Goal: Information Seeking & Learning: Learn about a topic

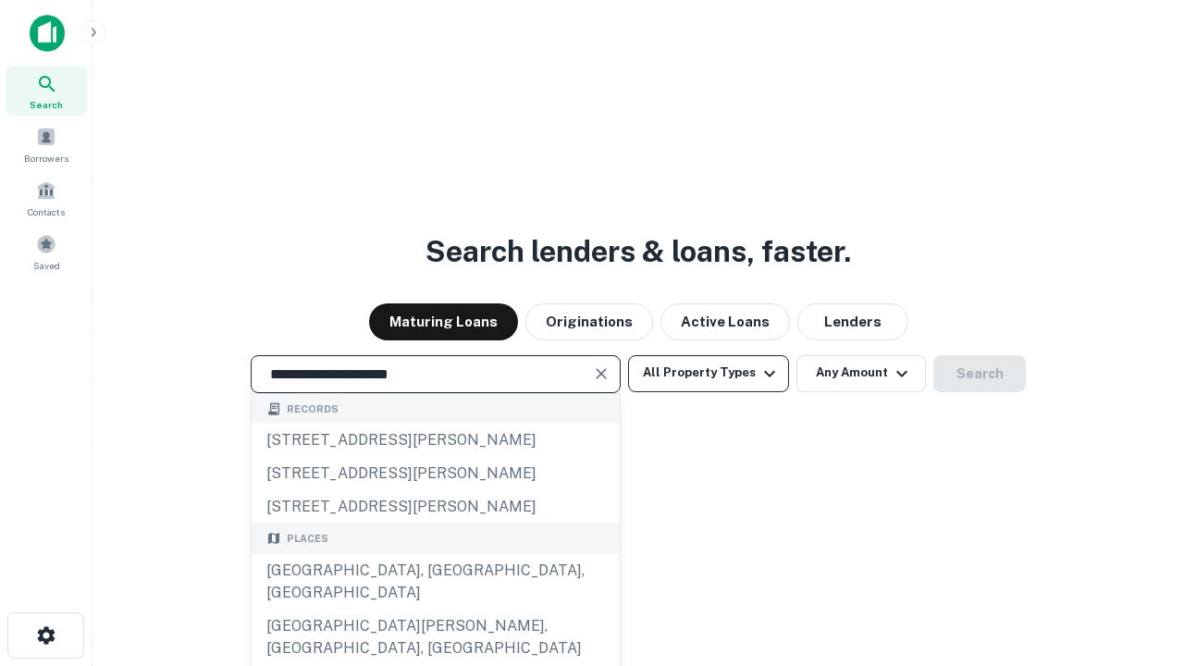
click at [435, 609] on div "[GEOGRAPHIC_DATA], [GEOGRAPHIC_DATA], [GEOGRAPHIC_DATA]" at bounding box center [436, 581] width 368 height 55
click at [708, 373] on button "All Property Types" at bounding box center [708, 373] width 161 height 37
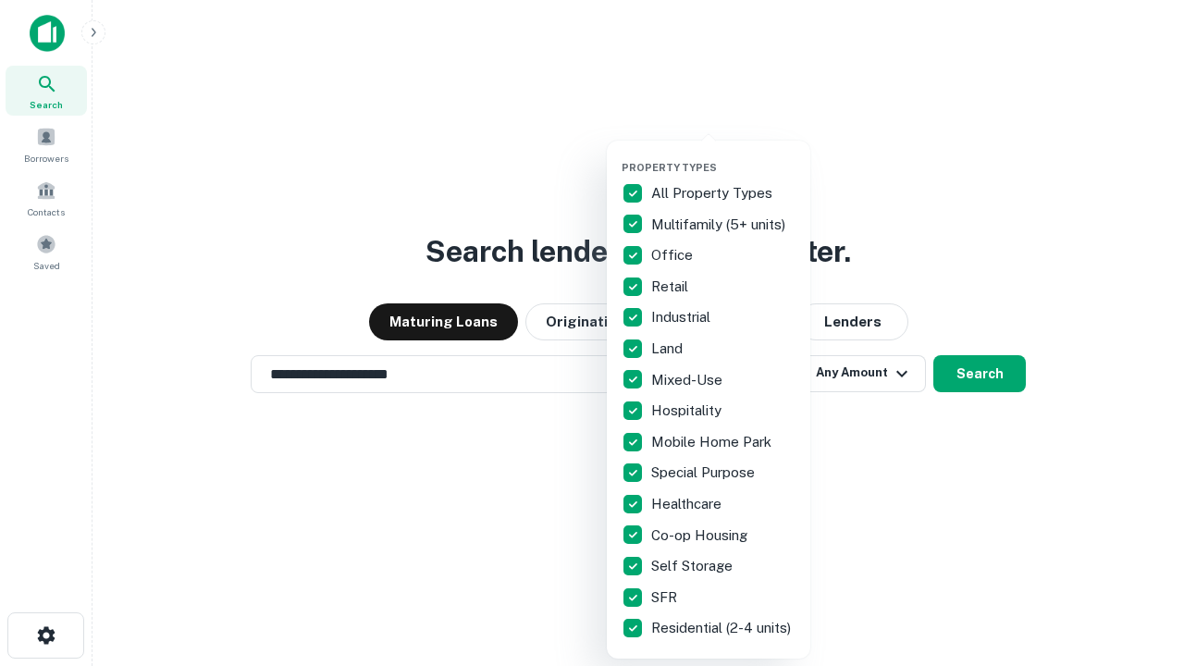
type input "**********"
click at [723, 155] on button "button" at bounding box center [722, 155] width 203 height 1
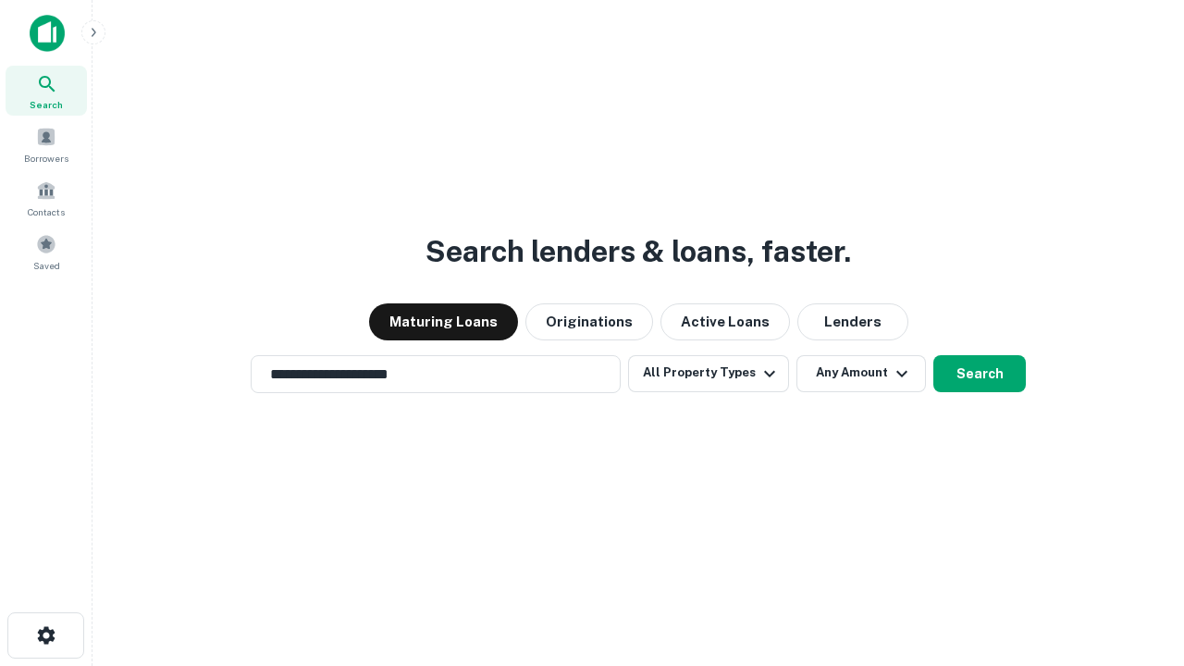
scroll to position [29, 0]
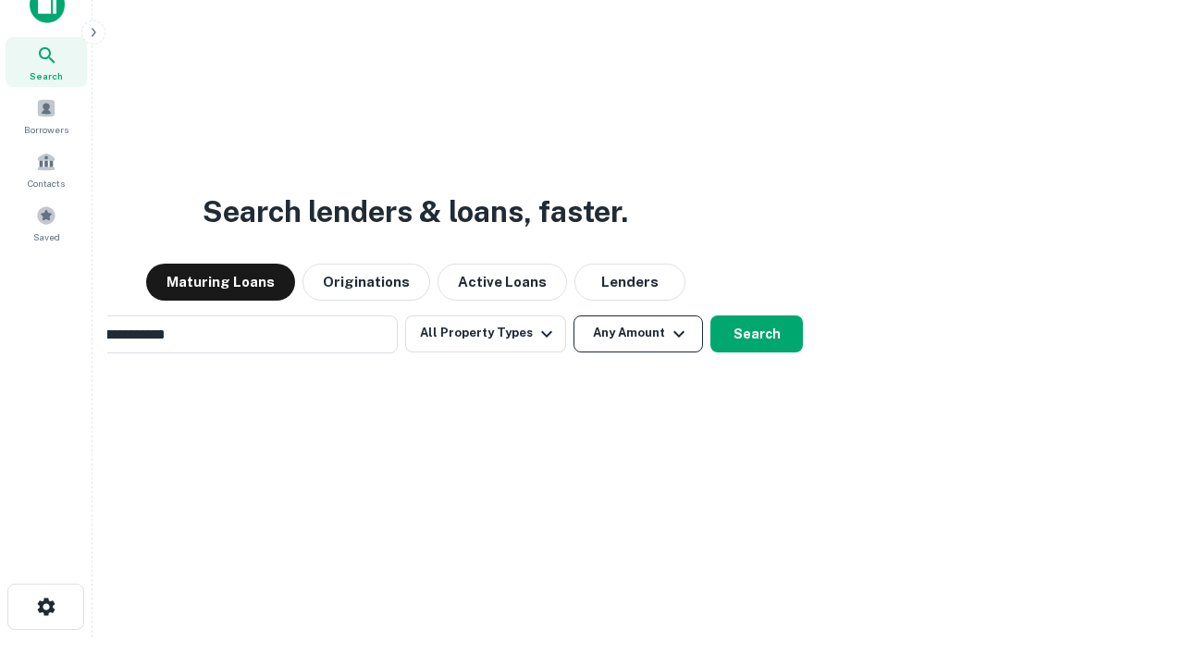
click at [573, 315] on button "Any Amount" at bounding box center [637, 333] width 129 height 37
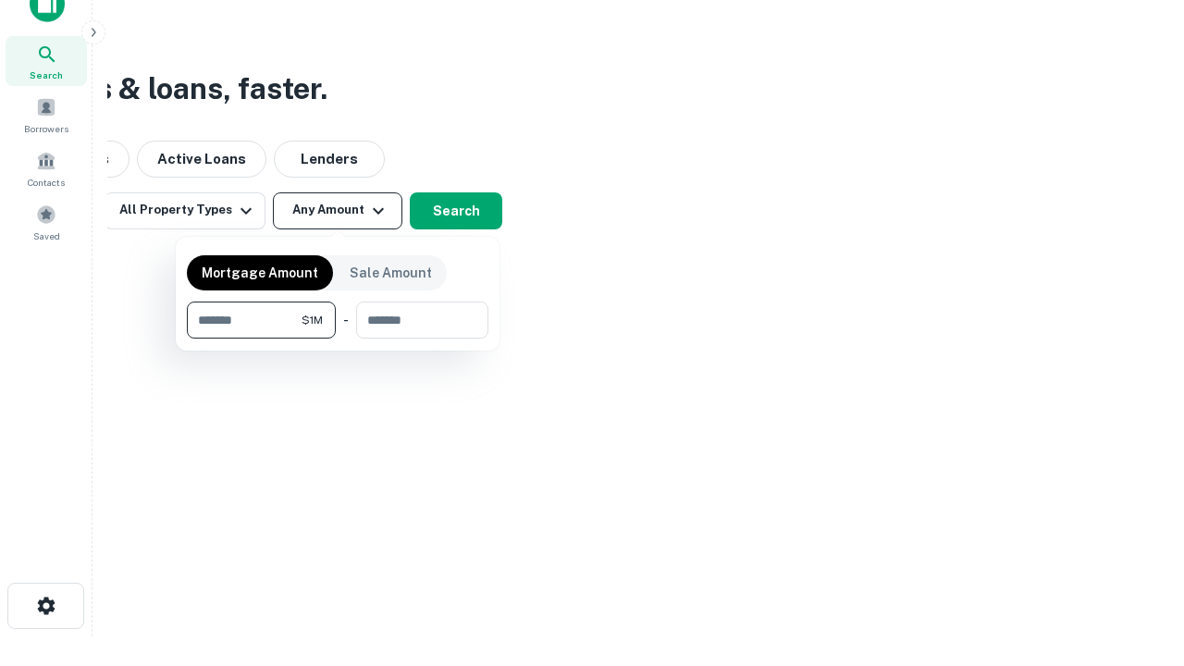
type input "*******"
click at [337, 338] on button "button" at bounding box center [337, 338] width 301 height 1
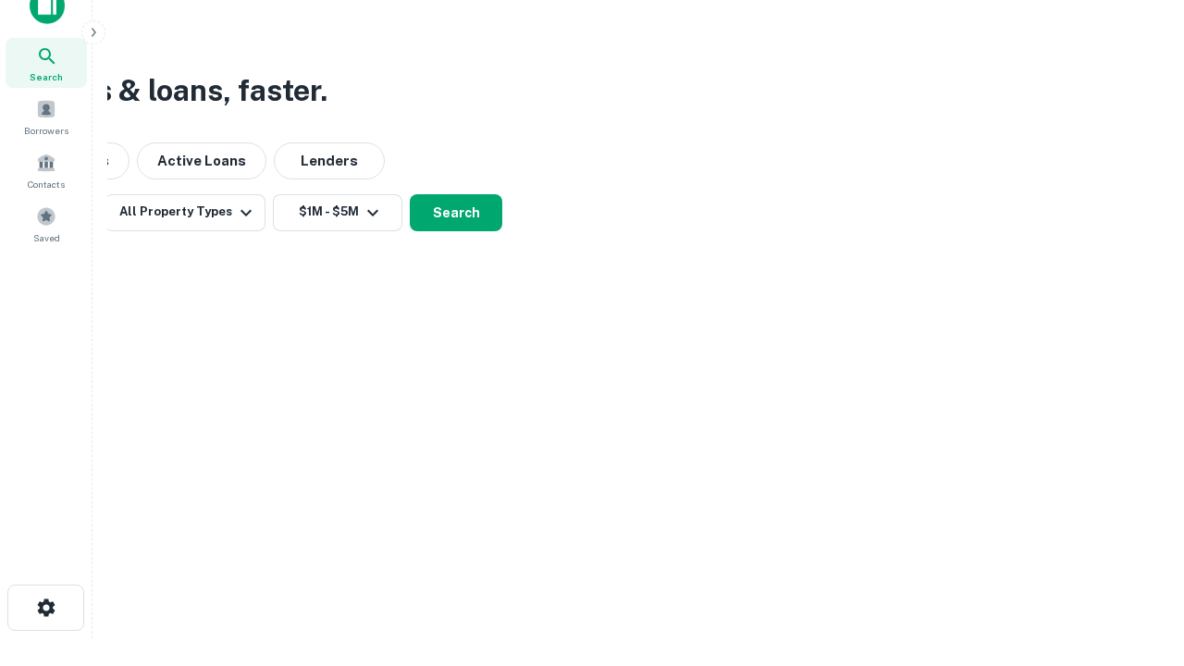
scroll to position [11, 341]
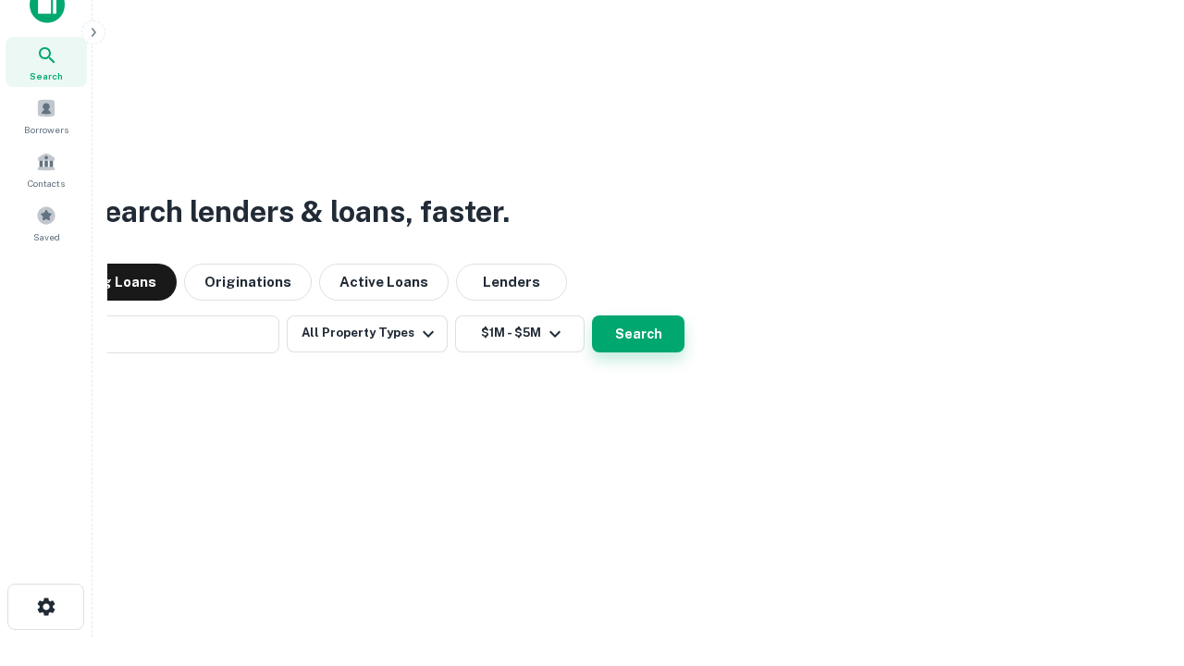
click at [592, 315] on button "Search" at bounding box center [638, 333] width 92 height 37
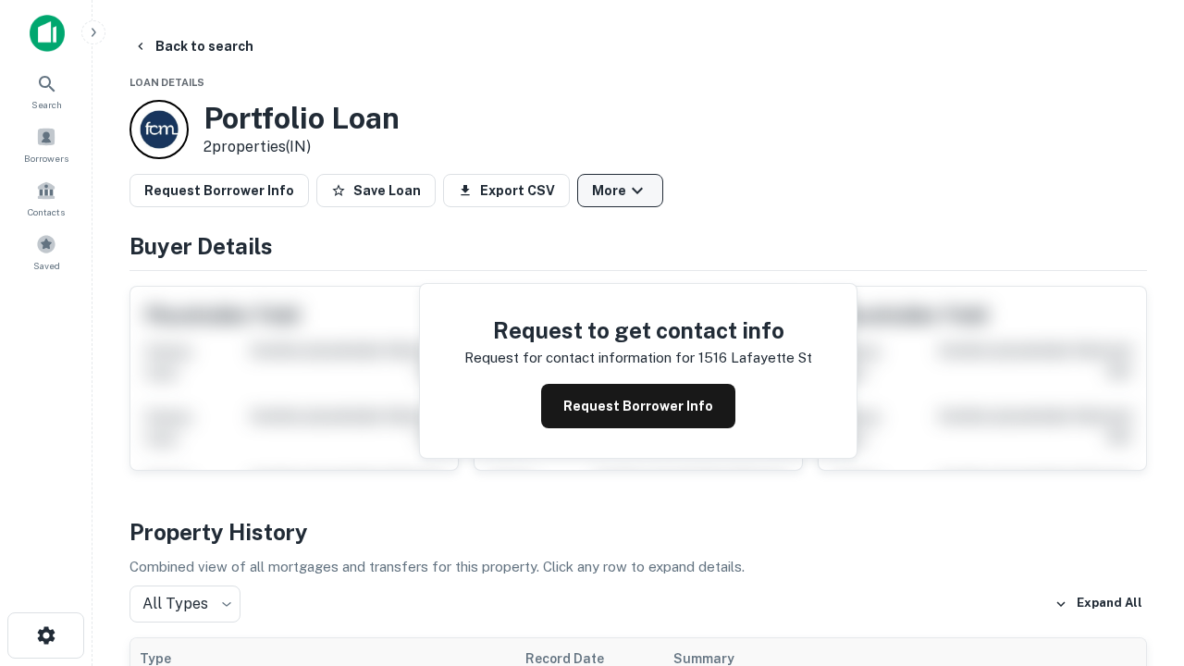
click at [620, 190] on button "More" at bounding box center [620, 190] width 86 height 33
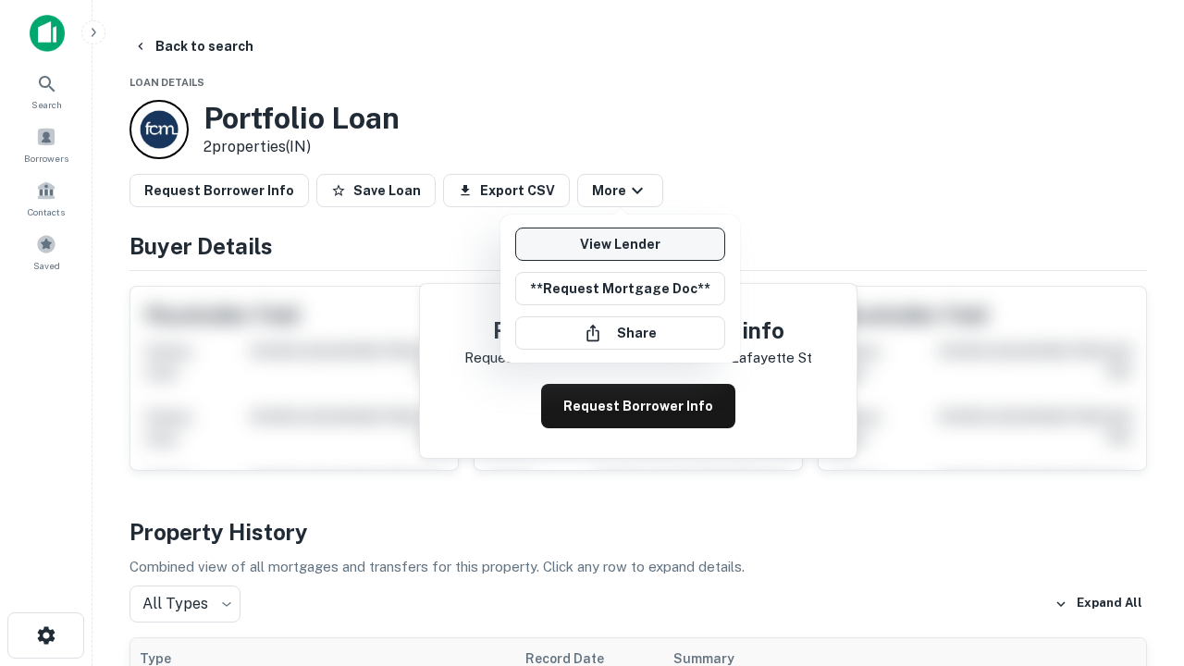
click at [620, 244] on link "View Lender" at bounding box center [620, 243] width 210 height 33
